Goal: Find specific page/section: Find specific page/section

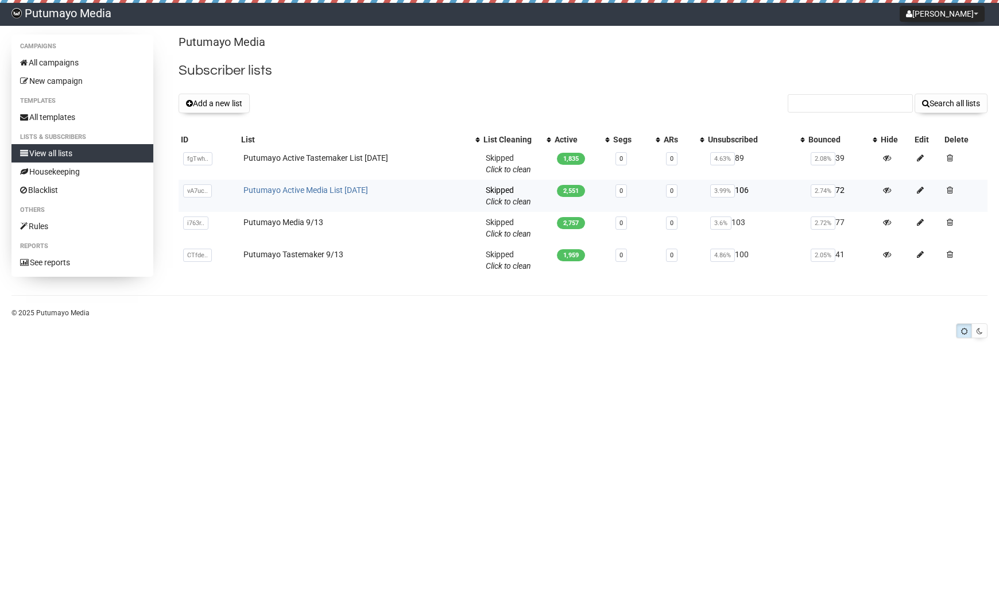
click at [333, 191] on link "Putumayo Active Media List [DATE]" at bounding box center [305, 189] width 125 height 9
click at [339, 155] on link "Putumayo Active Tastemaker List [DATE]" at bounding box center [315, 157] width 145 height 9
click at [338, 186] on link "Putumayo Active Media List [DATE]" at bounding box center [305, 189] width 125 height 9
click at [864, 99] on input "text" at bounding box center [850, 103] width 125 height 18
paste input "Shyla"
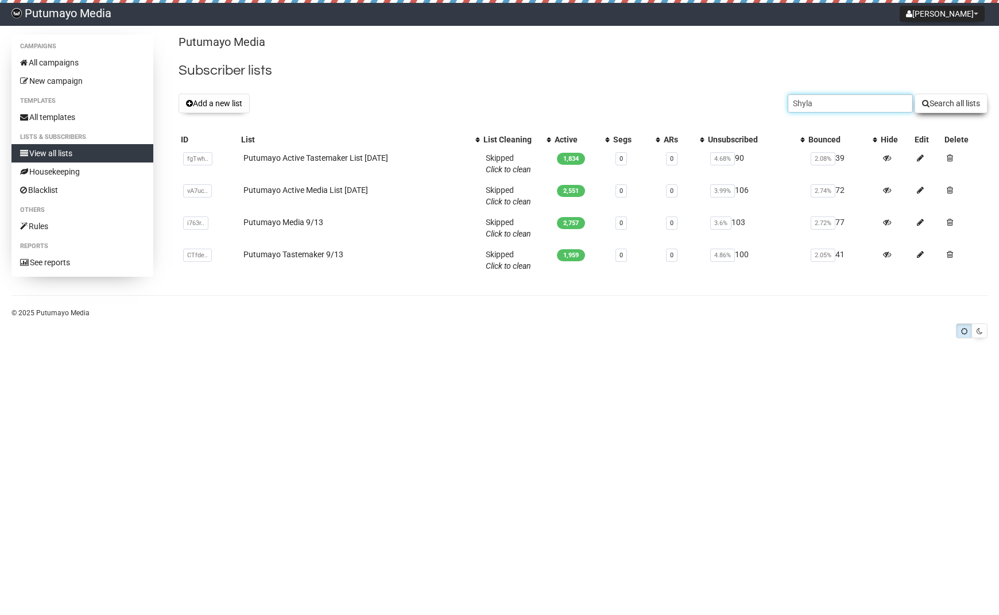
type input "Shyla"
click at [954, 100] on button "Search all lists" at bounding box center [950, 104] width 73 height 20
